Goal: Use online tool/utility: Utilize a website feature to perform a specific function

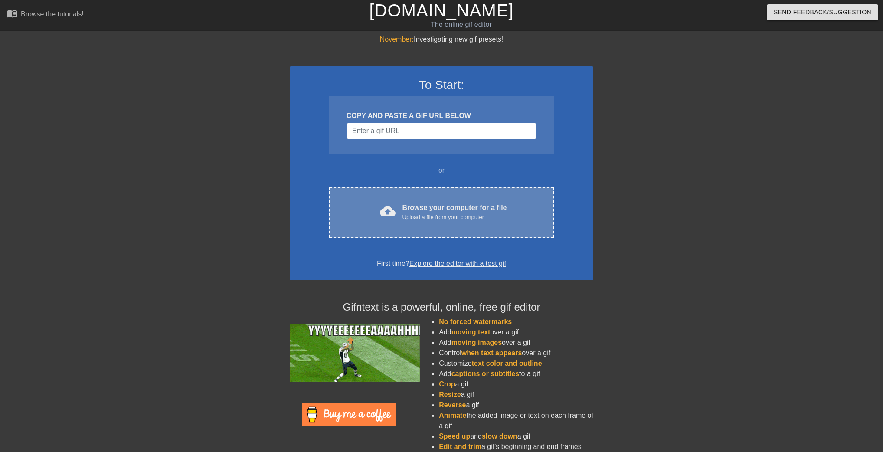
click at [401, 200] on div "cloud_upload Browse your computer for a file Upload a file from your computer C…" at bounding box center [441, 212] width 225 height 51
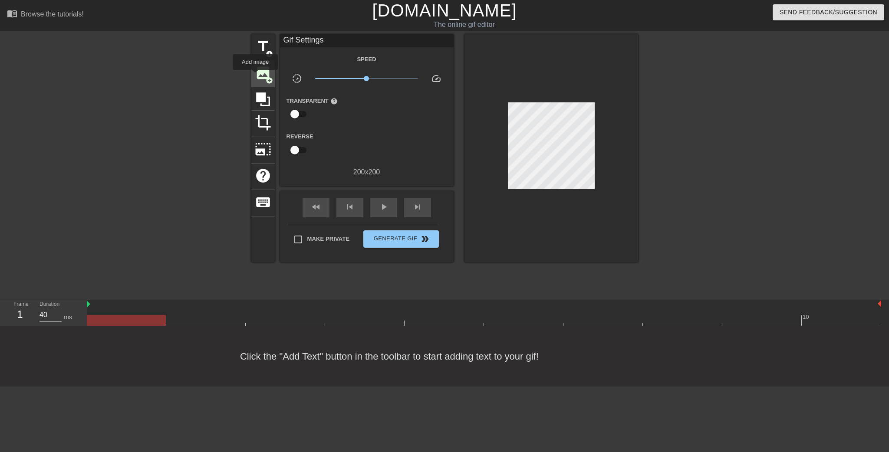
click at [255, 76] on span "image" at bounding box center [263, 73] width 16 height 16
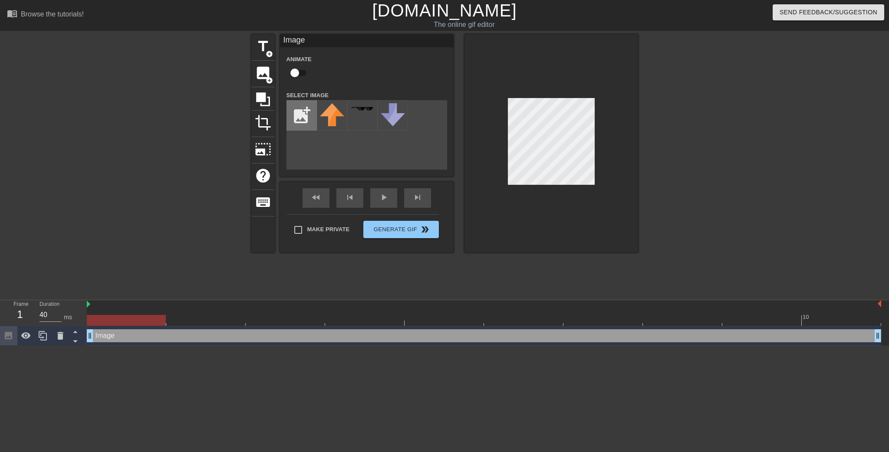
click at [306, 111] on input "file" at bounding box center [302, 116] width 30 height 30
type input "C:\fakepath\1f3f3-1f308.png"
click at [328, 114] on img at bounding box center [332, 115] width 24 height 24
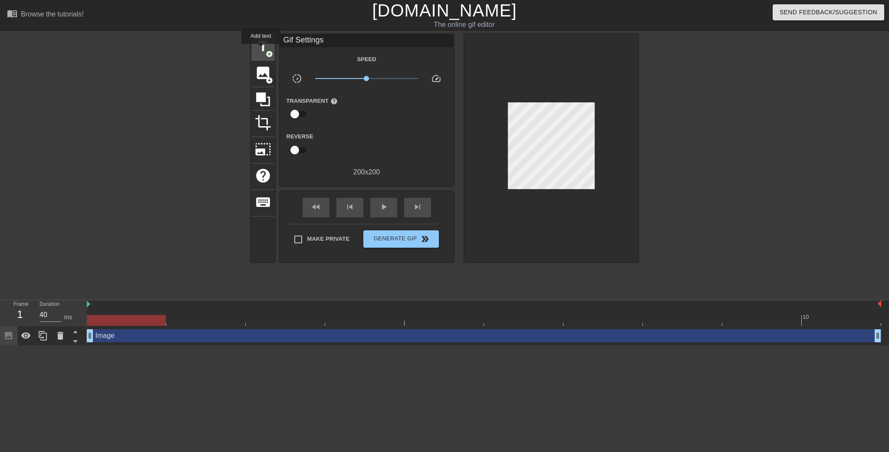
click at [261, 50] on span "title" at bounding box center [263, 46] width 16 height 16
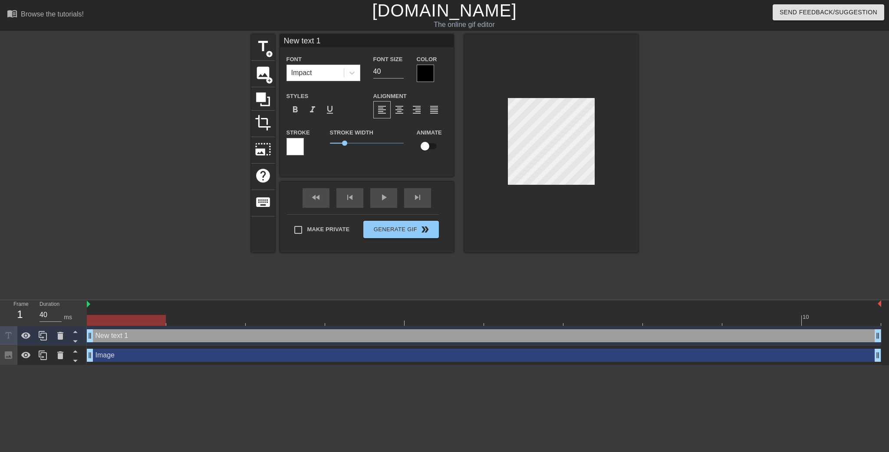
scroll to position [1, 2]
type input "New text"
type textarea "New text"
type input "New text"
type textarea "New text"
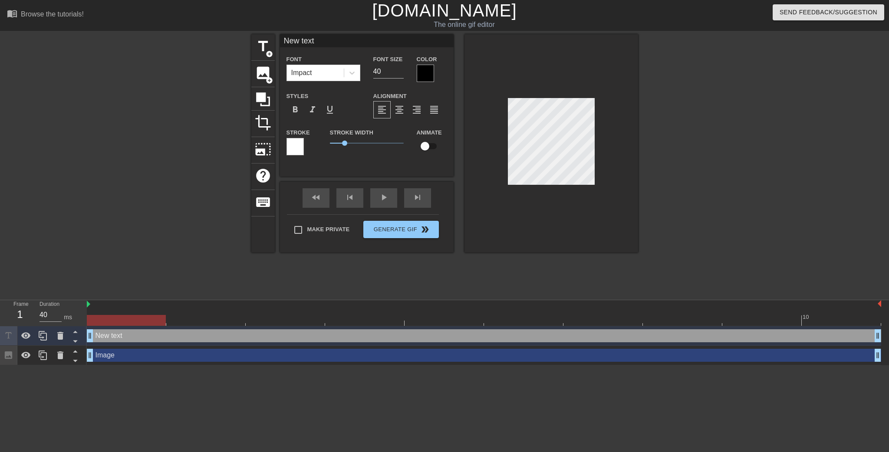
type input "New tex"
type textarea "New tex"
type input "New te"
type textarea "New te"
type input "New t"
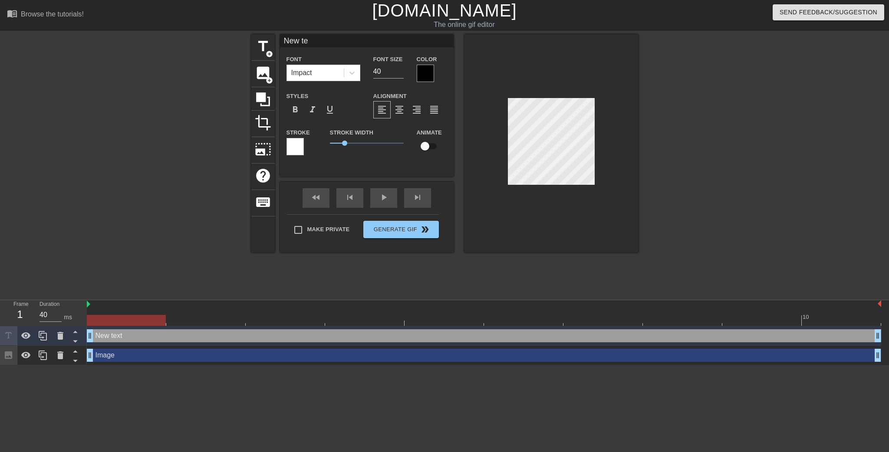
type textarea "New t"
type input "New"
type textarea "New"
type input "New"
type textarea "New"
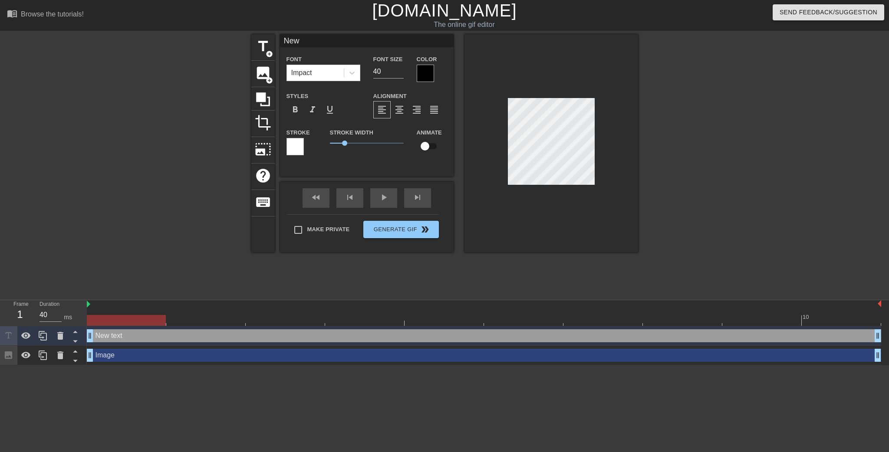
type input "Ne"
type textarea "Ne"
type input "N"
type textarea "N"
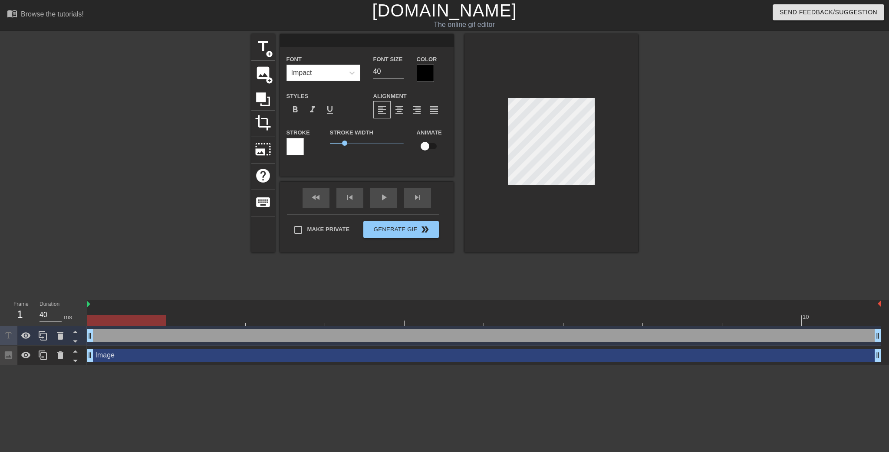
type input "!"
type textarea "!"
drag, startPoint x: 384, startPoint y: 70, endPoint x: 321, endPoint y: 71, distance: 62.5
click at [324, 69] on div "Font Impact Font Size 40 Color" at bounding box center [367, 68] width 174 height 28
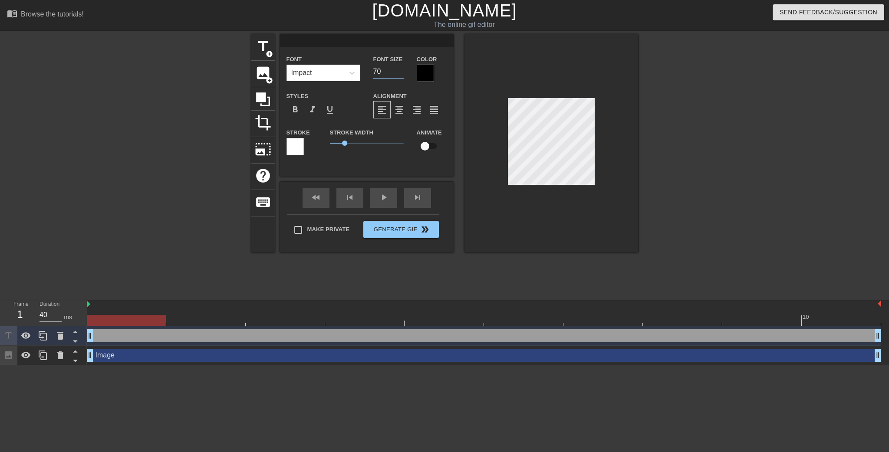
type input "70"
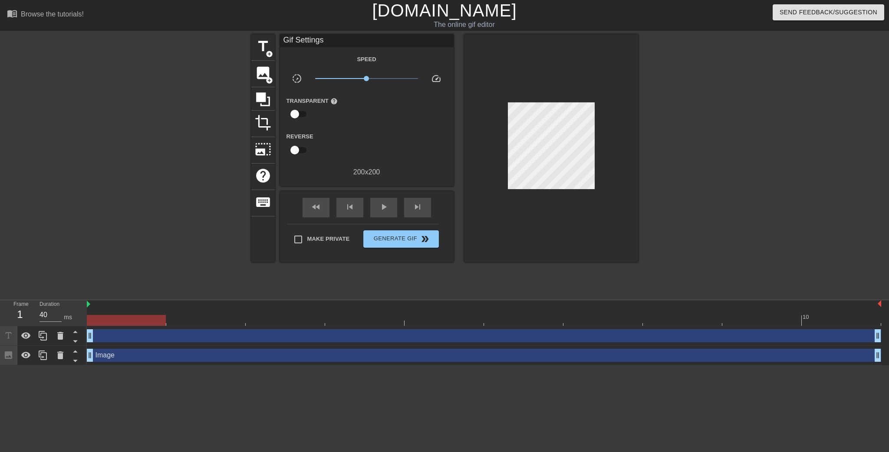
click at [257, 339] on div "drag_handle drag_handle" at bounding box center [484, 335] width 794 height 13
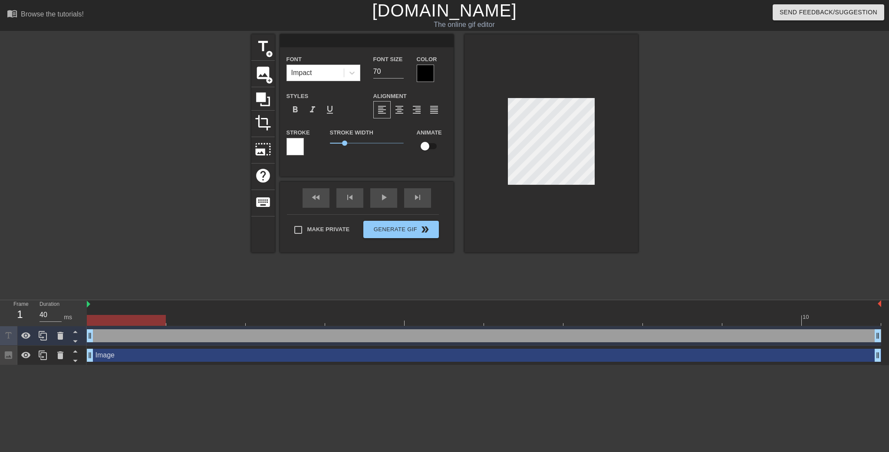
click at [213, 335] on div "drag_handle drag_handle" at bounding box center [484, 335] width 794 height 13
type input "1"
type textarea "1"
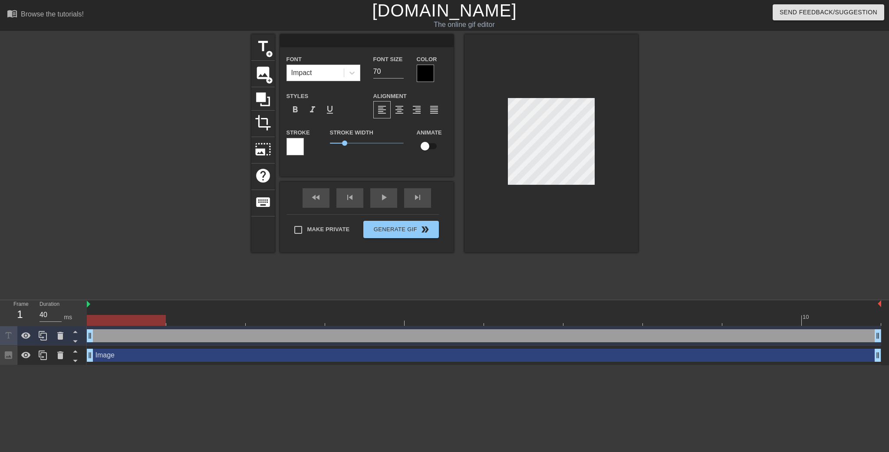
type input "!"
type textarea "!"
drag, startPoint x: 385, startPoint y: 70, endPoint x: 317, endPoint y: 80, distance: 69.3
click at [318, 79] on div "Font Impact Font Size 70 Color" at bounding box center [367, 68] width 174 height 28
type input "40"
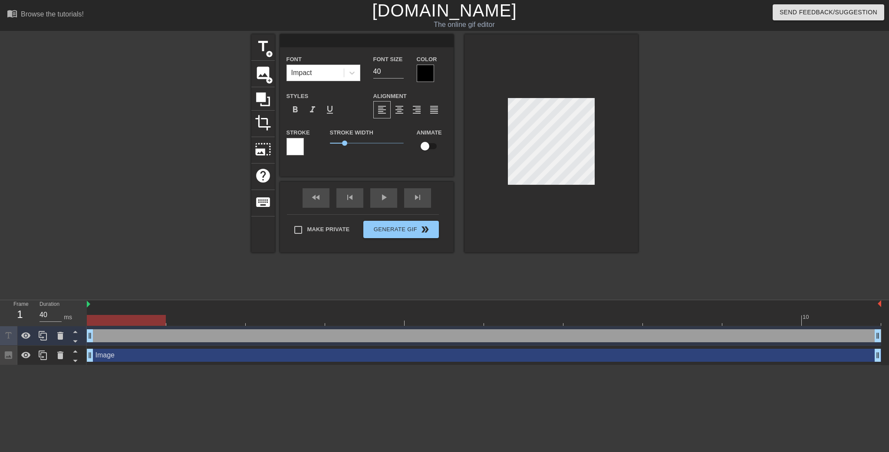
scroll to position [1, 1]
type input "!"
type textarea "!"
click at [283, 338] on div "drag_handle drag_handle" at bounding box center [484, 335] width 794 height 13
click at [56, 339] on icon at bounding box center [60, 336] width 10 height 10
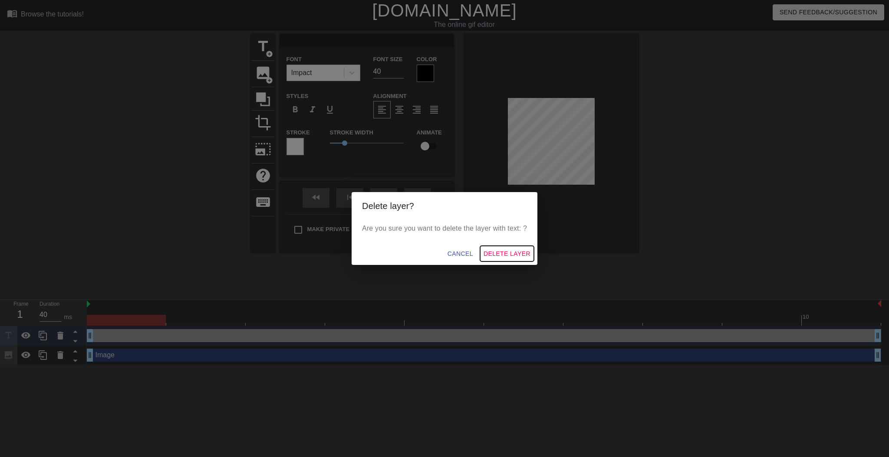
click at [505, 254] on span "Delete Layer" at bounding box center [506, 254] width 47 height 11
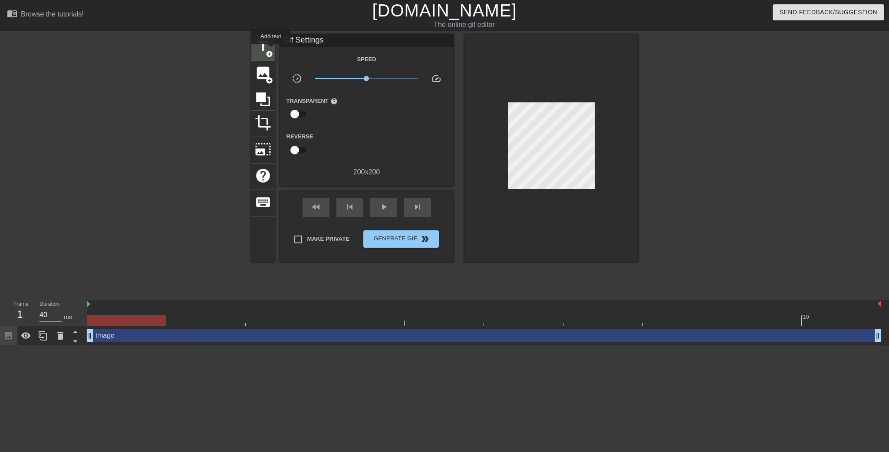
click at [271, 49] on div "title add_circle" at bounding box center [262, 47] width 23 height 26
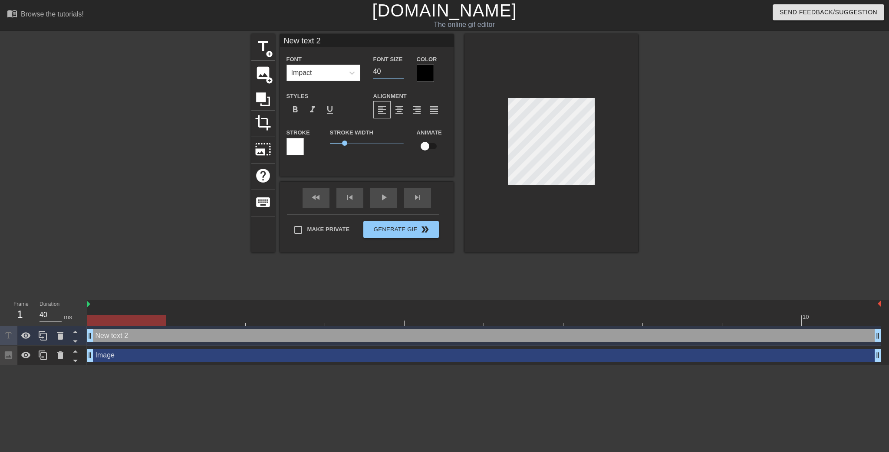
drag, startPoint x: 387, startPoint y: 69, endPoint x: 320, endPoint y: 71, distance: 67.3
click at [324, 71] on div "Font Impact Font Size 40 Color" at bounding box center [367, 68] width 174 height 28
type input "70"
type input "New text"
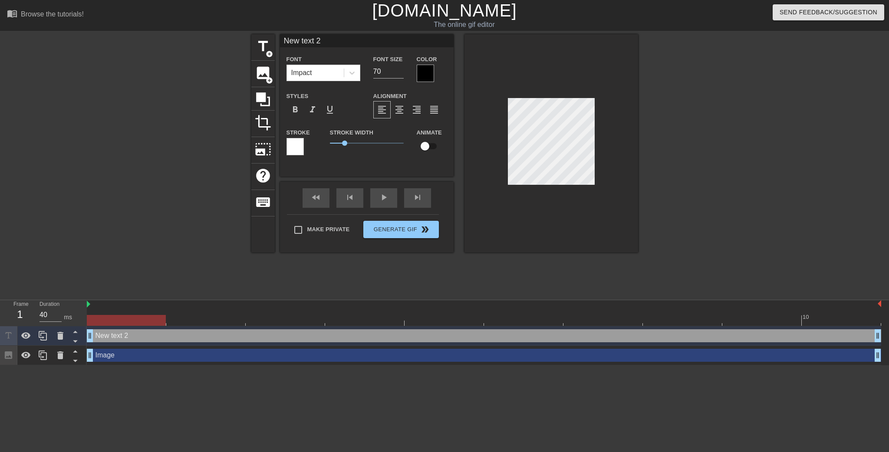
type textarea "New text"
type input "New text"
type textarea "New text"
type input "New tex"
type textarea "New tex"
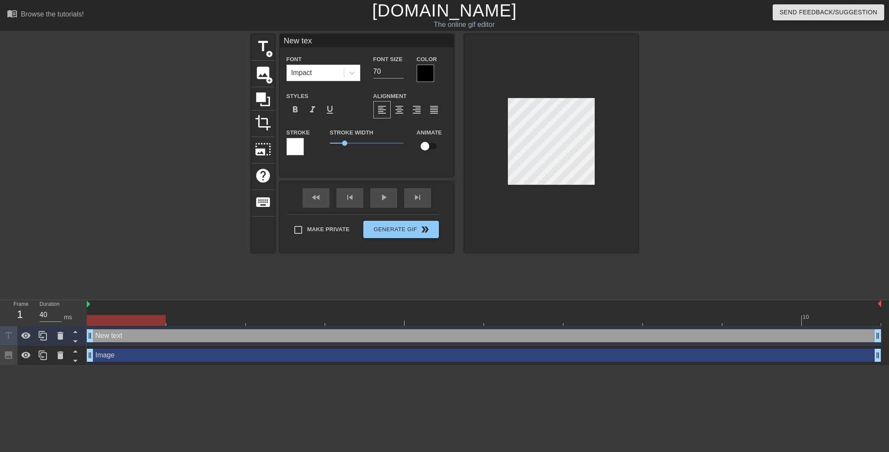
type input "New te"
type textarea "New te"
type input "New t"
type textarea "New t"
type input "New"
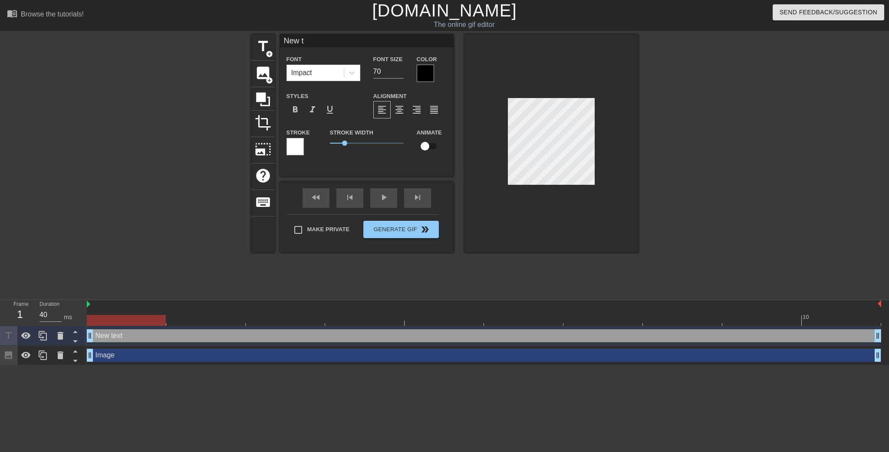
type textarea "New"
type input "New"
type textarea "New"
type input "Ne"
type textarea "Ne"
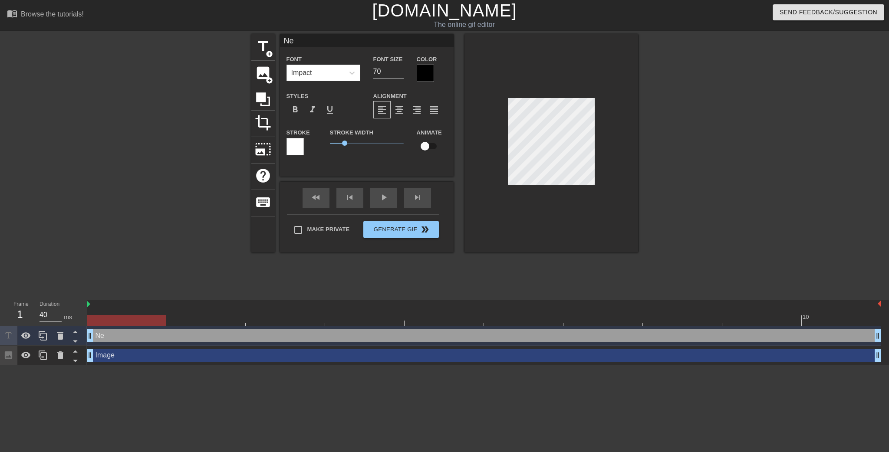
type input "N"
type textarea "N"
type input "!"
type textarea "!"
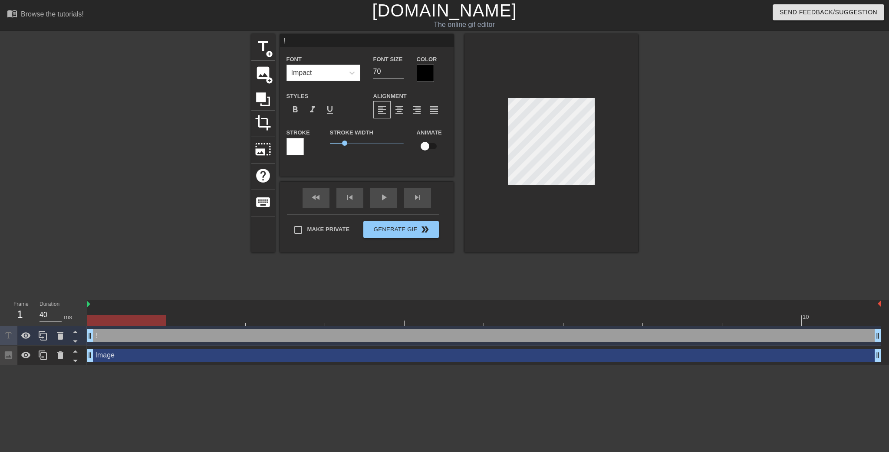
click at [628, 134] on div at bounding box center [551, 143] width 174 height 218
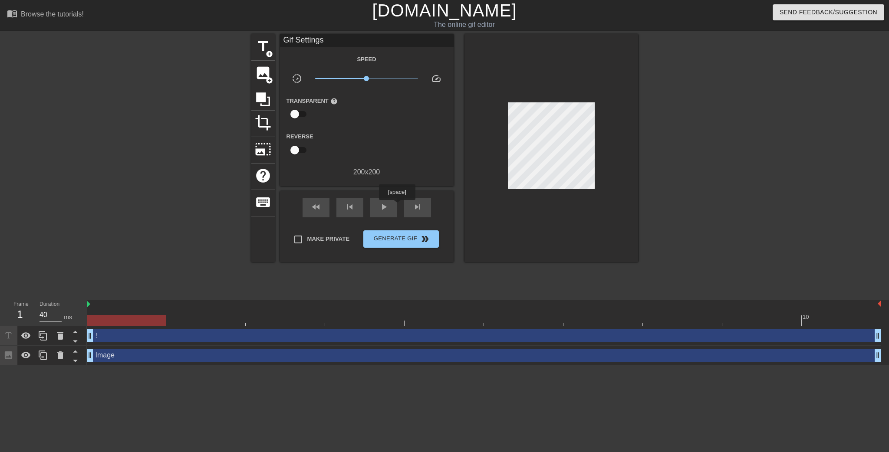
click at [397, 206] on div "fast_rewind skip_previous play_arrow skip_next" at bounding box center [366, 207] width 141 height 33
click at [395, 206] on div "play_arrow" at bounding box center [383, 208] width 27 height 20
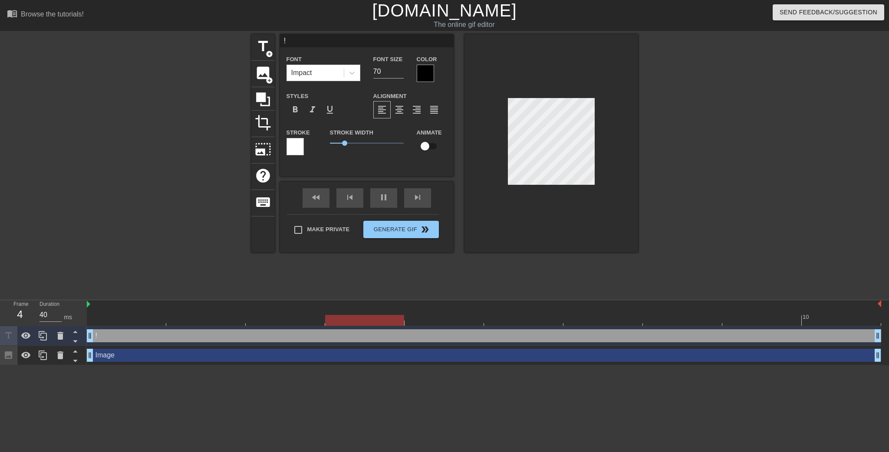
click at [597, 120] on div at bounding box center [551, 143] width 174 height 218
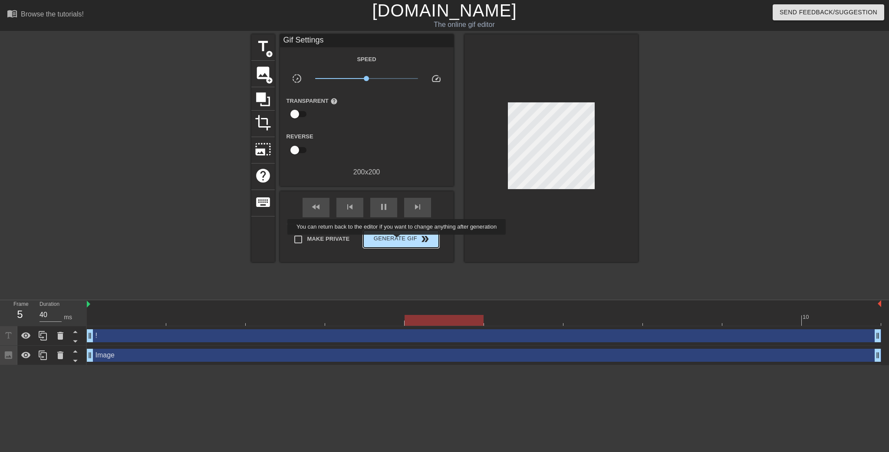
click at [397, 241] on span "Generate Gif double_arrow" at bounding box center [401, 239] width 68 height 10
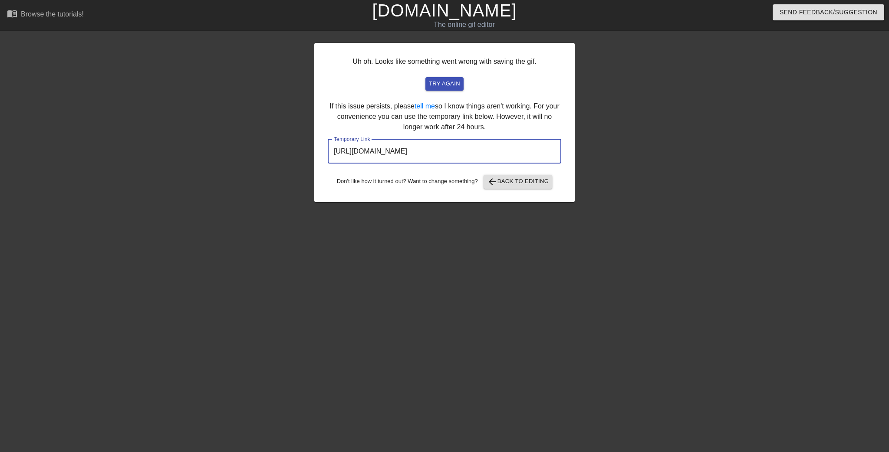
drag, startPoint x: 452, startPoint y: 151, endPoint x: 262, endPoint y: 146, distance: 190.1
click at [271, 144] on div "Uh oh. Looks like something went wrong with saving the gif. try again If this i…" at bounding box center [444, 164] width 889 height 260
